Goal: Check status: Check status

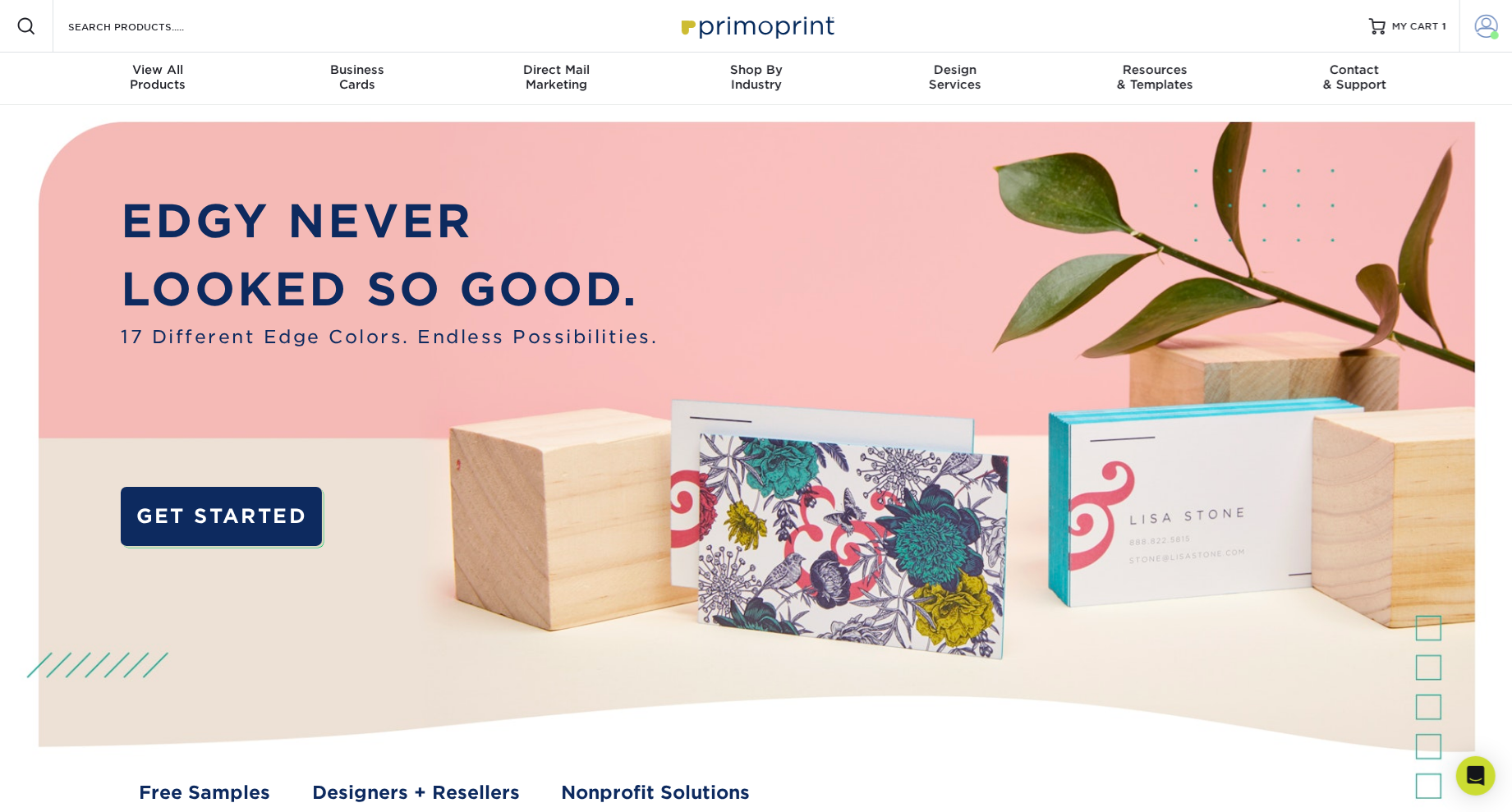
click at [1478, 34] on span at bounding box center [1486, 26] width 23 height 23
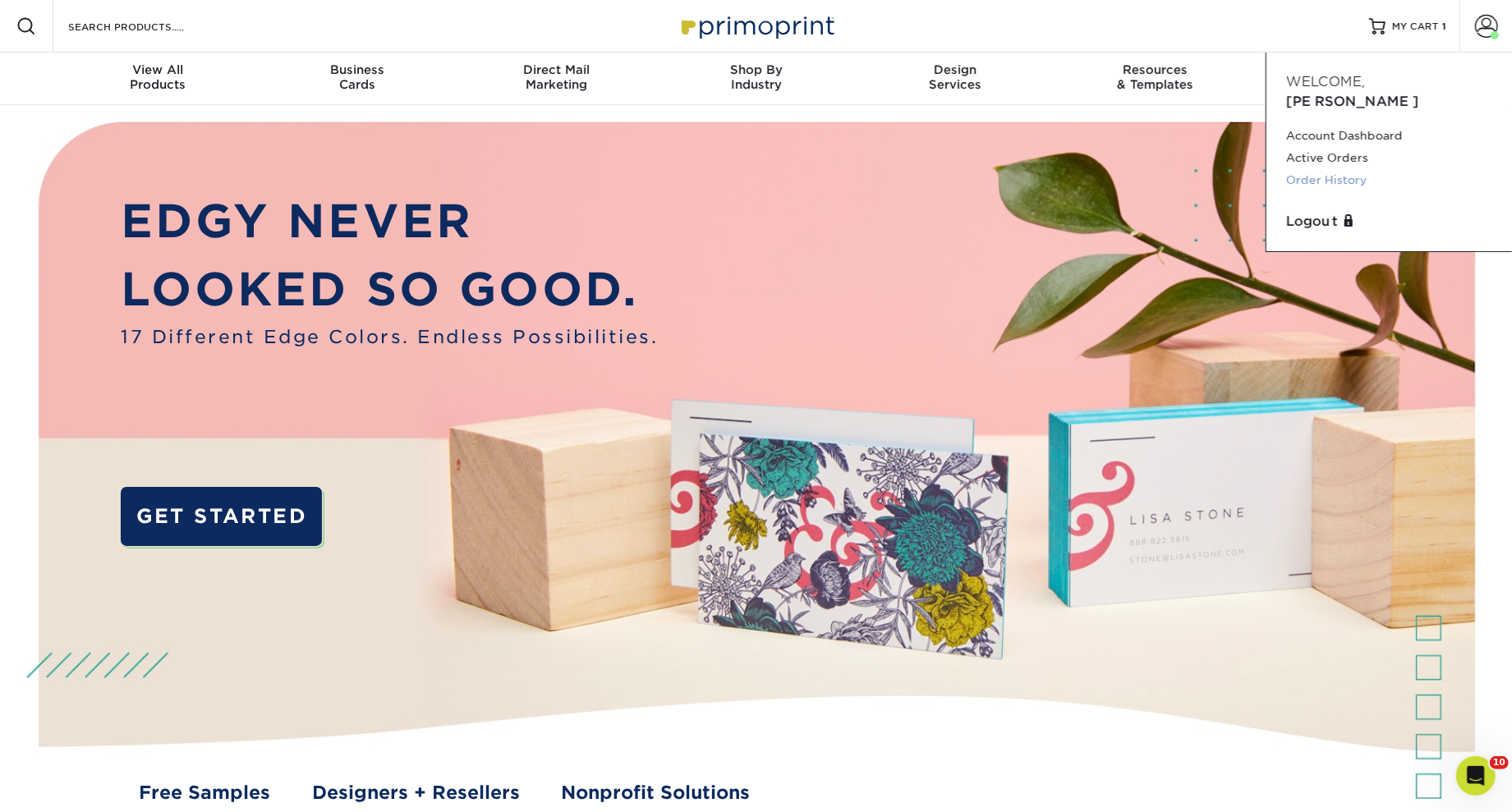
click at [1347, 169] on link "Order History" at bounding box center [1389, 180] width 206 height 22
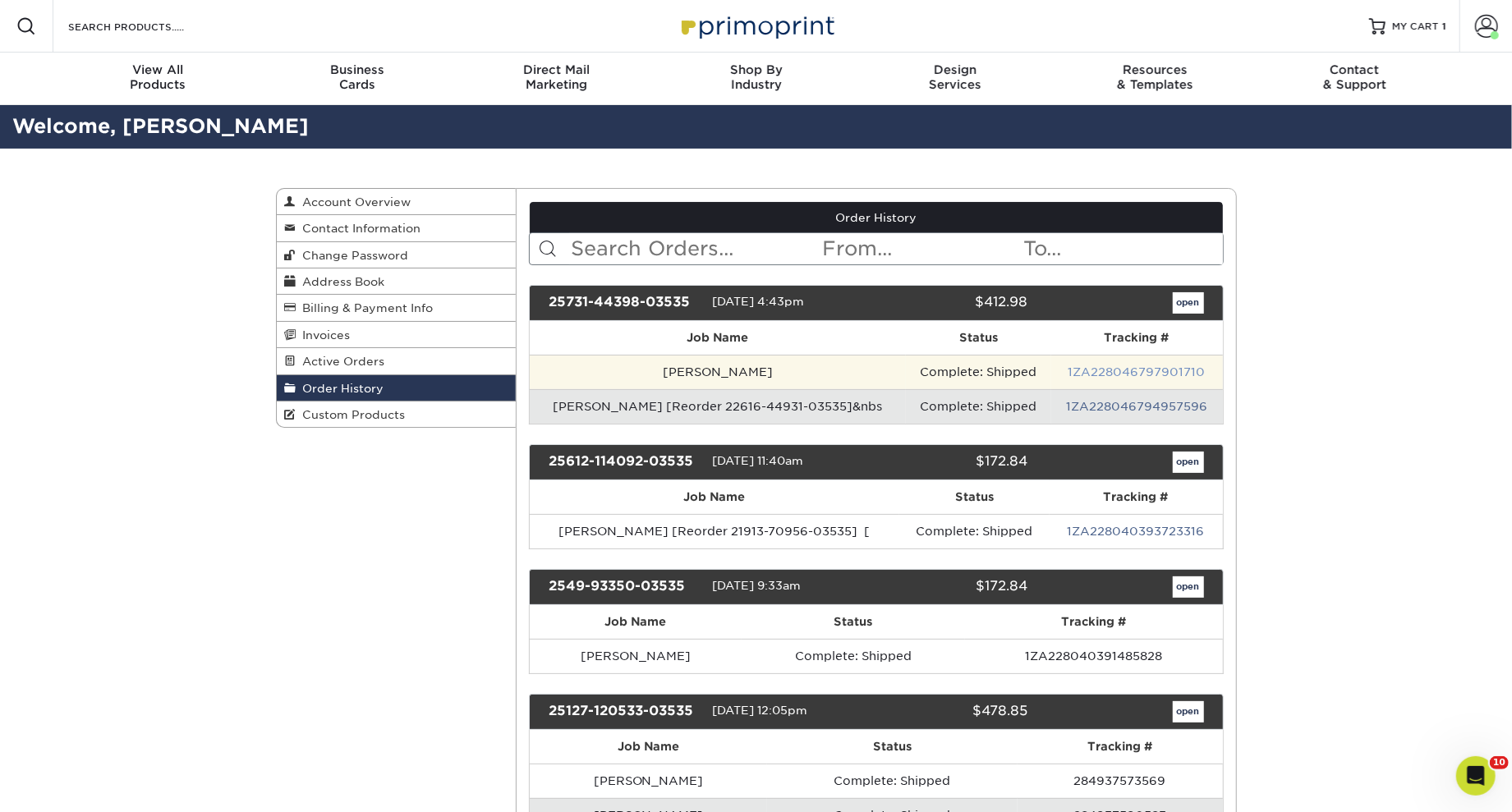
click at [1140, 372] on link "1ZA228046797901710" at bounding box center [1137, 371] width 138 height 13
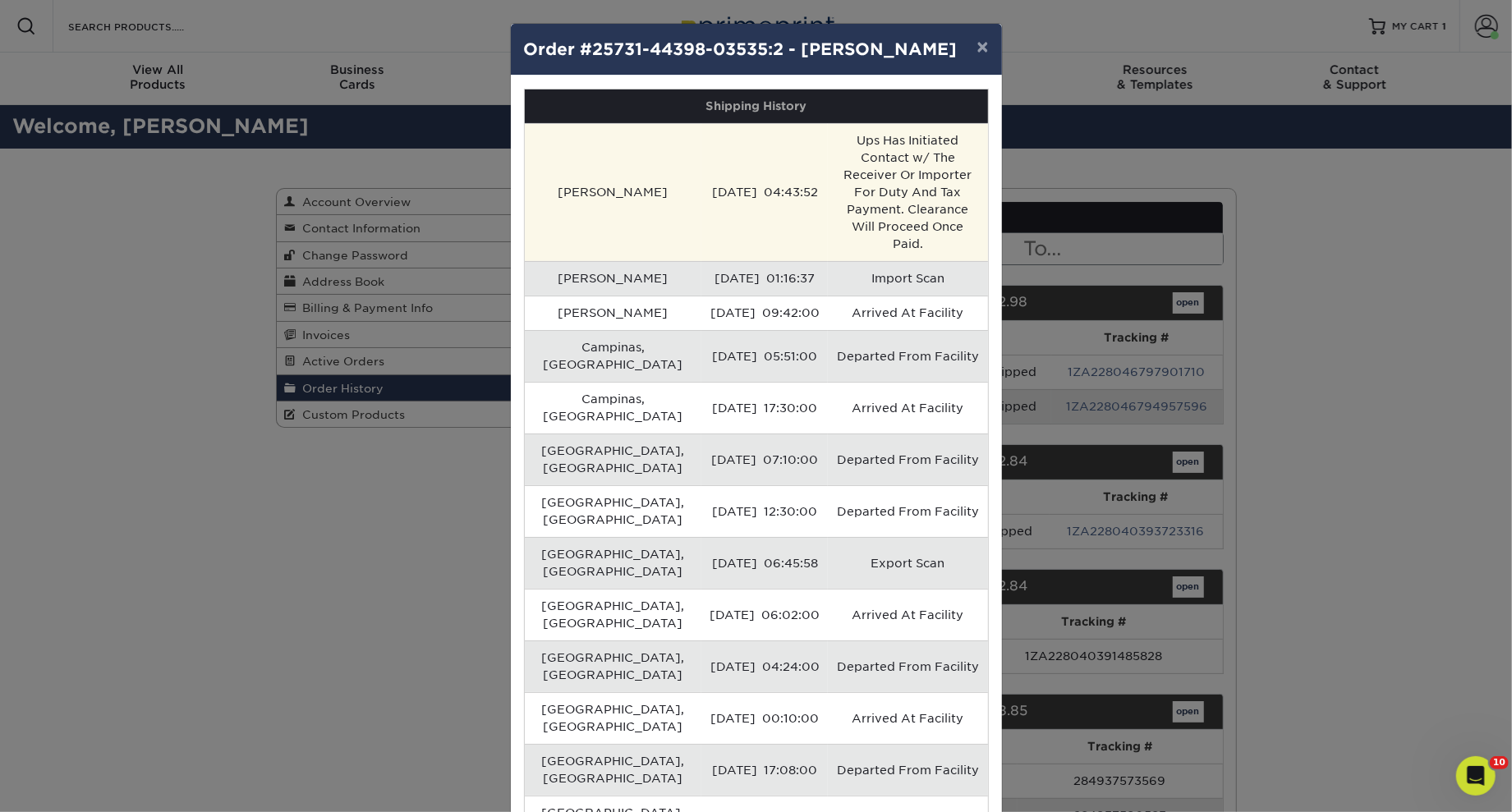
scroll to position [2, 0]
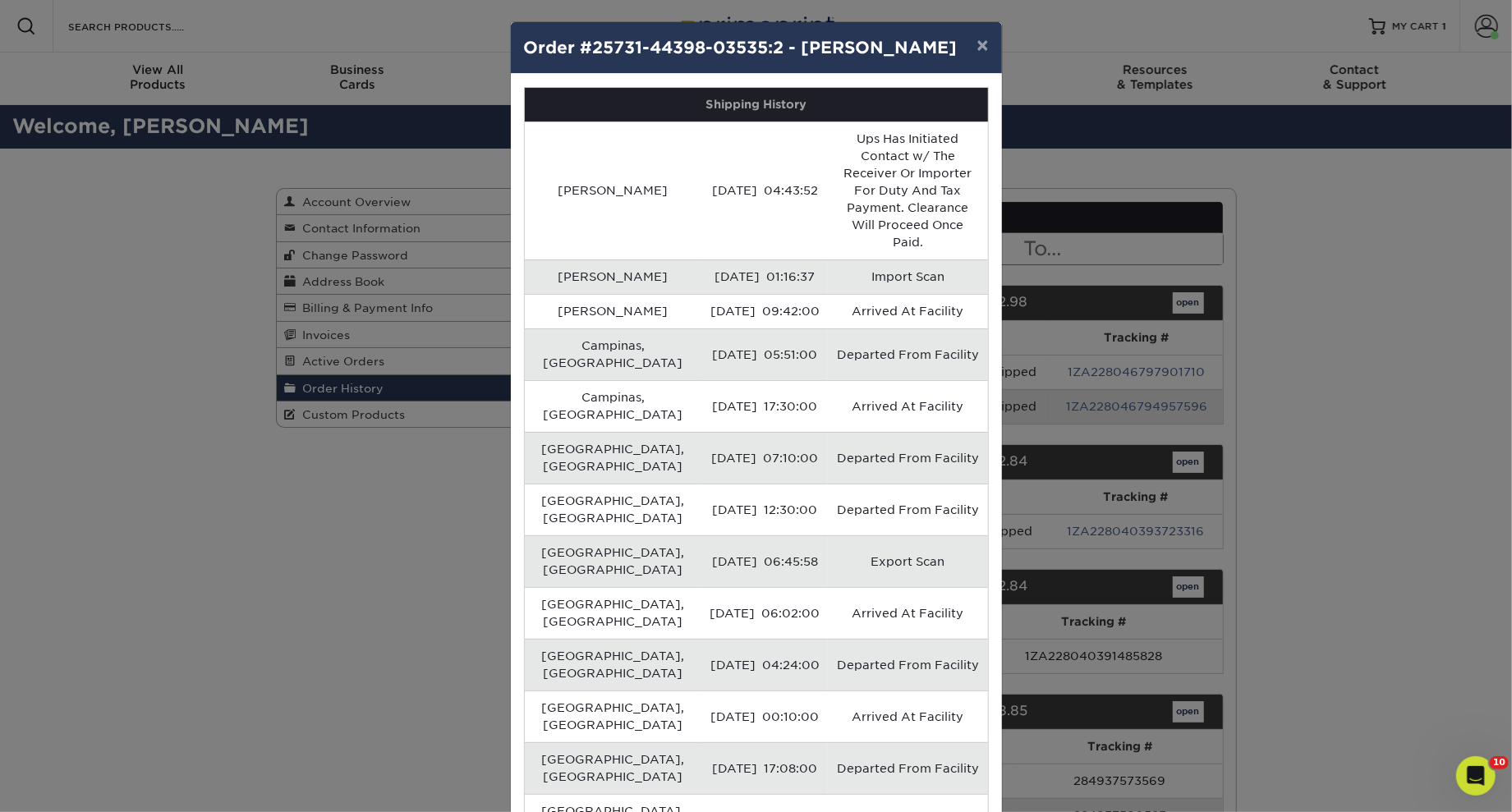
click at [1289, 238] on div "× Order #25731-44398-03535:2 - [PERSON_NAME] Shipping History [GEOGRAPHIC_DATA]…" at bounding box center [756, 406] width 1512 height 812
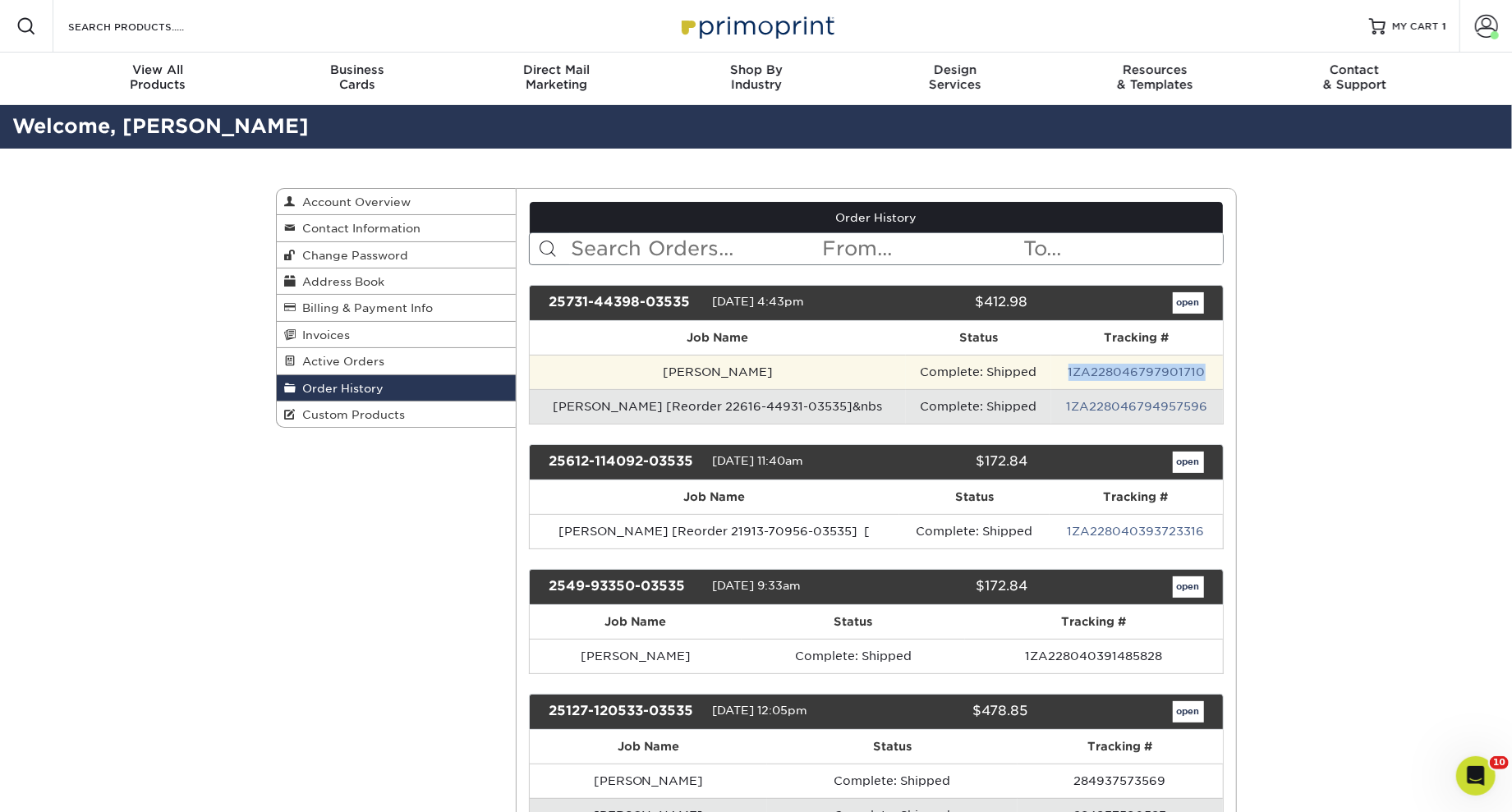
drag, startPoint x: 1068, startPoint y: 372, endPoint x: 1212, endPoint y: 375, distance: 144.0
click at [1212, 375] on td "1ZA228046797901710" at bounding box center [1137, 372] width 172 height 34
copy link "1ZA228046797901710"
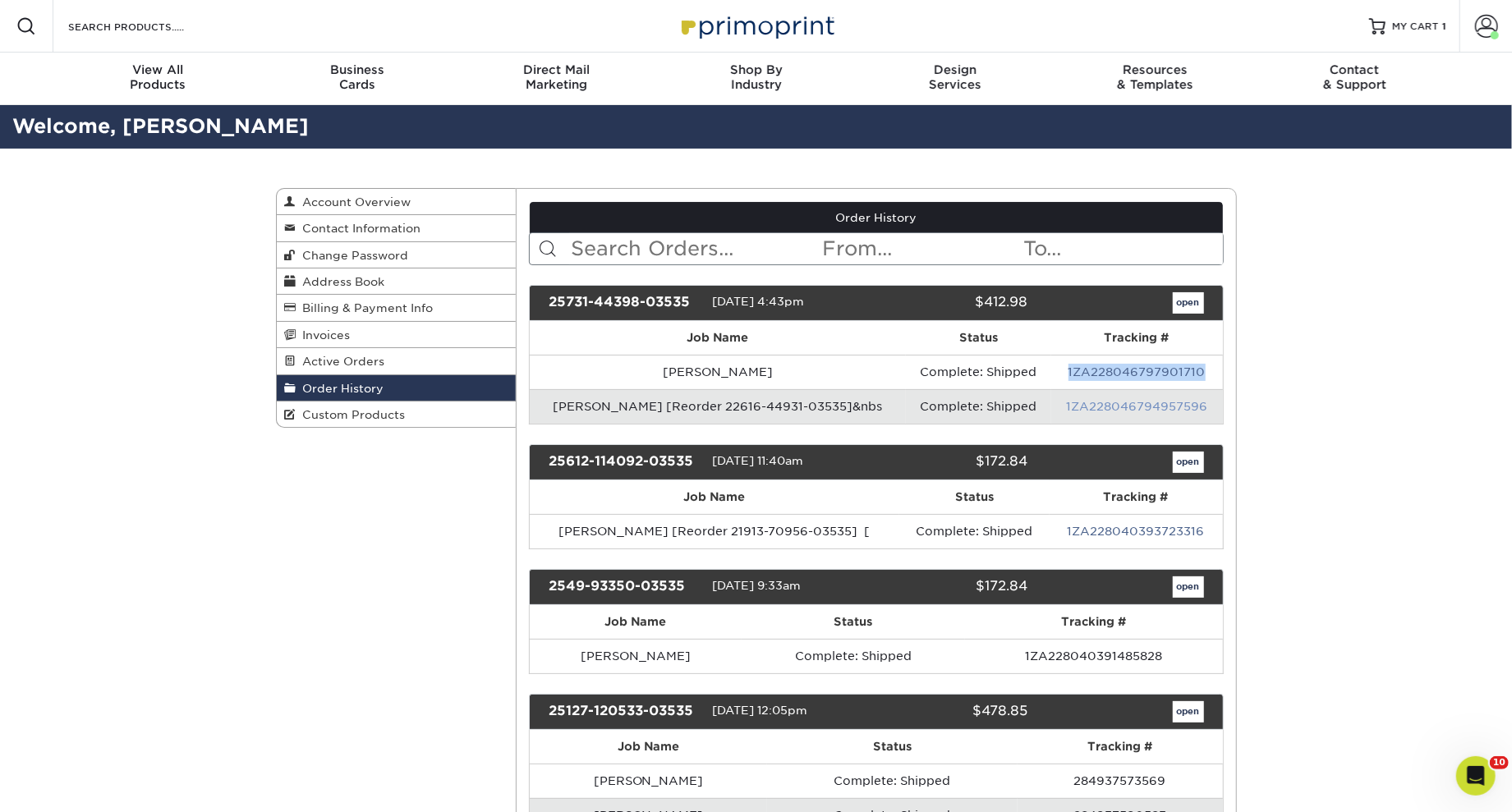
click at [1099, 411] on link "1ZA228046794957596" at bounding box center [1136, 406] width 141 height 13
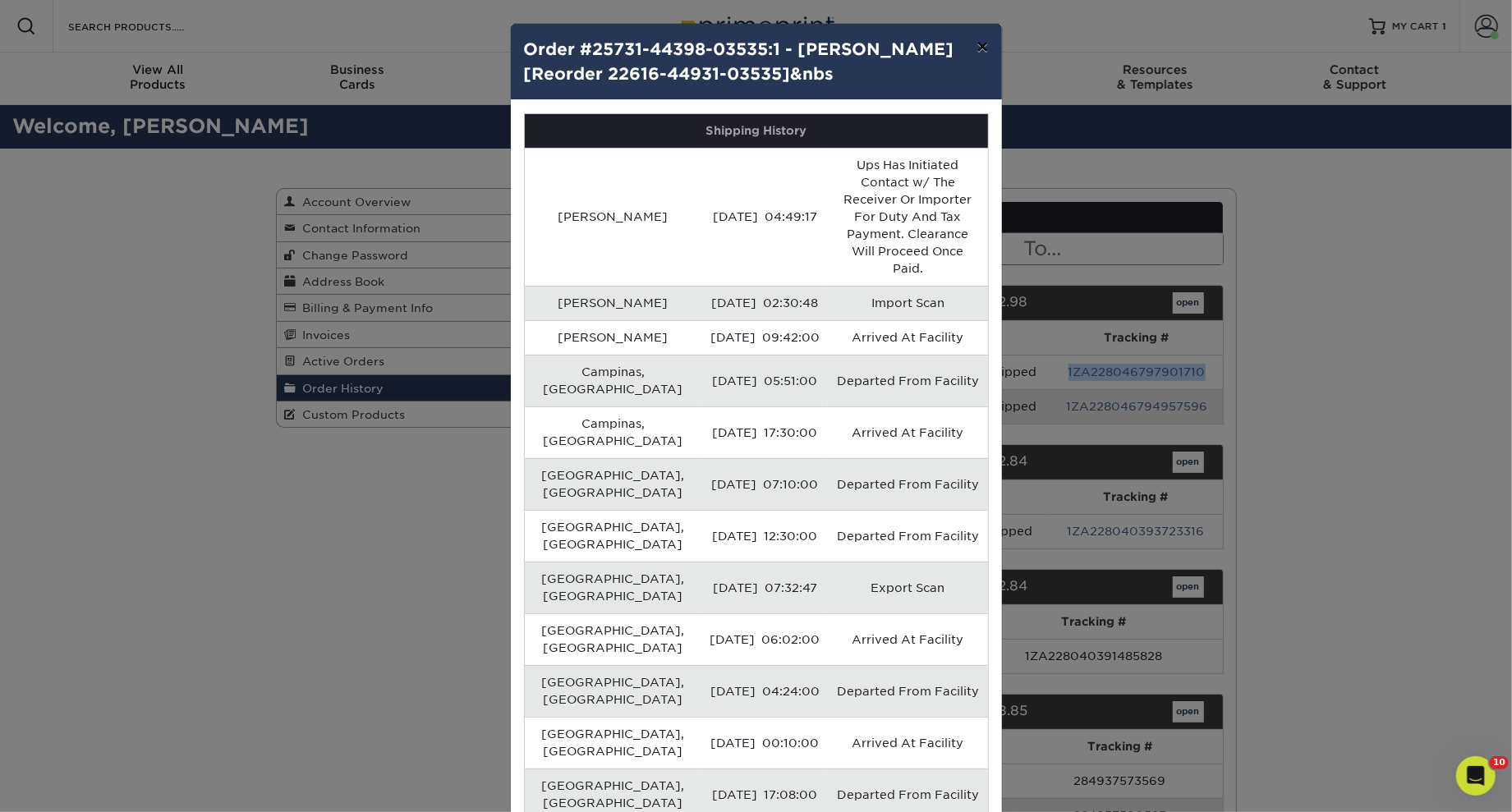
click at [989, 44] on button "×" at bounding box center [982, 46] width 38 height 46
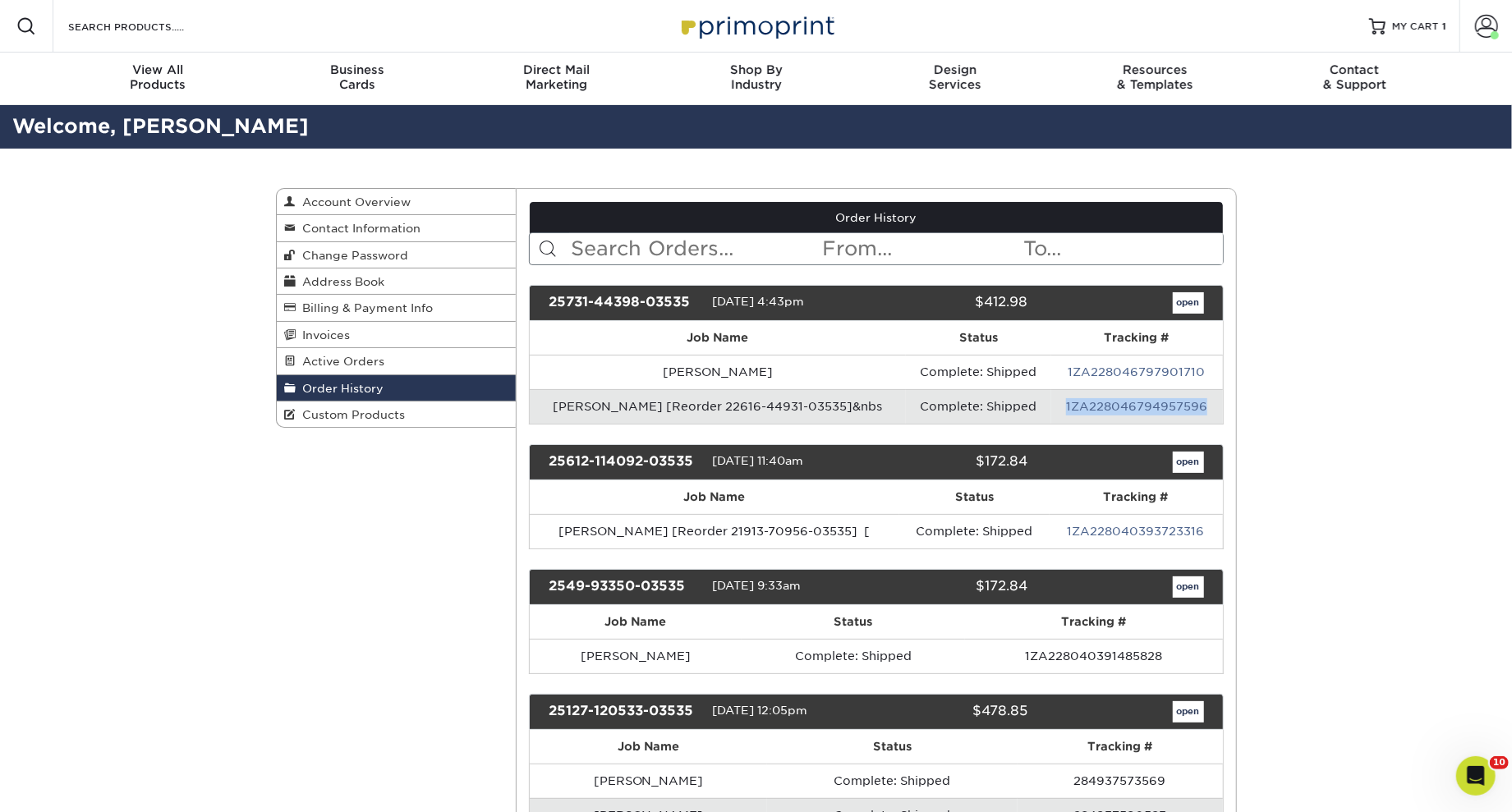
drag, startPoint x: 1064, startPoint y: 411, endPoint x: 1216, endPoint y: 414, distance: 152.0
click at [1216, 414] on td "1ZA228046794957596" at bounding box center [1137, 406] width 172 height 34
copy link "1ZA228046794957596"
